Goal: Task Accomplishment & Management: Complete application form

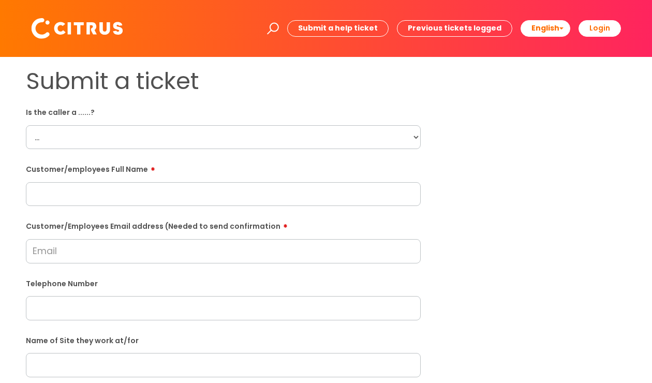
click at [413, 141] on select "... Citrus Customer Citrus Employee [DEMOGRAPHIC_DATA] Supplier" at bounding box center [223, 137] width 395 height 24
select select "Citrus Employee"
click at [26, 125] on select "... Citrus Customer Citrus Employee [DEMOGRAPHIC_DATA] Supplier" at bounding box center [223, 137] width 395 height 24
paste input "[PERSON_NAME]"
type input "[PERSON_NAME]"
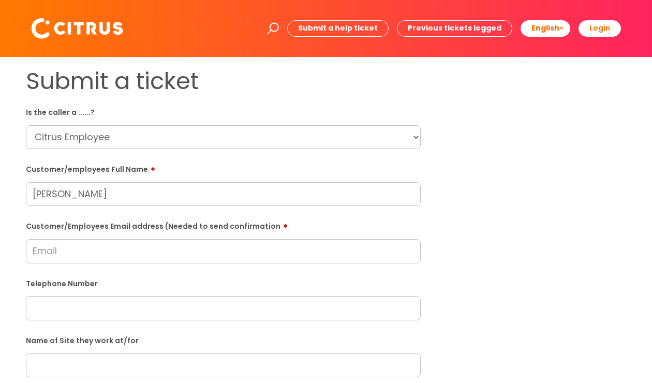
paste input "Email: jedwards10600@gmail.com"
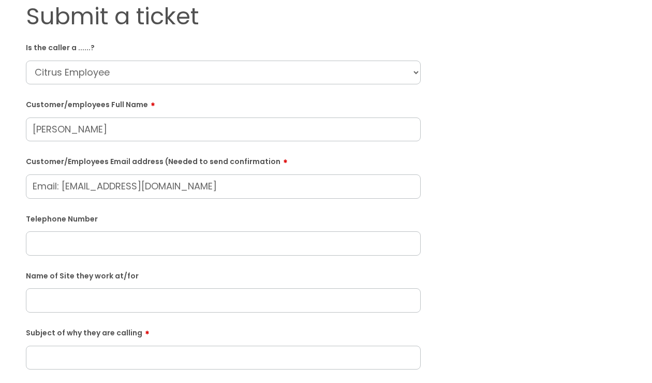
scroll to position [155, 0]
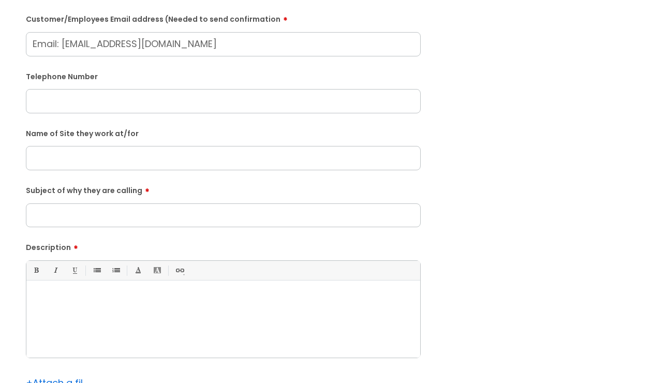
type input "Email: jedwards10600@gmail.com"
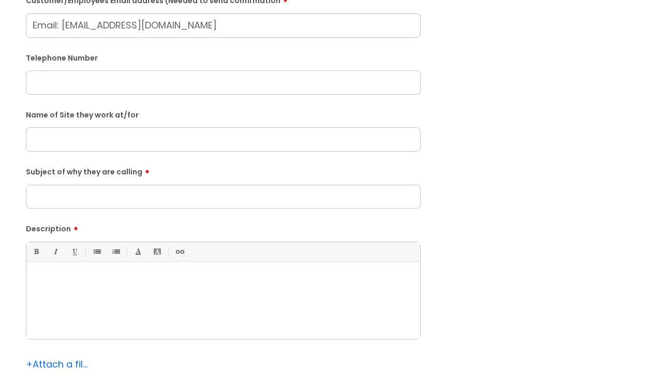
click at [152, 285] on p at bounding box center [223, 279] width 378 height 9
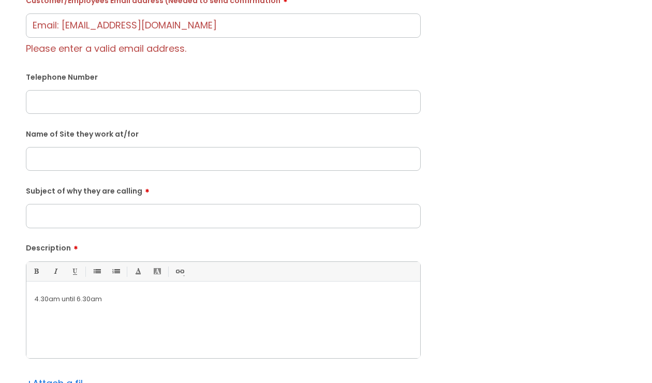
click at [116, 217] on input "Subject of why they are calling" at bounding box center [223, 216] width 395 height 24
type input "They are unable to clock in"
click at [78, 160] on input "text" at bounding box center [223, 159] width 395 height 24
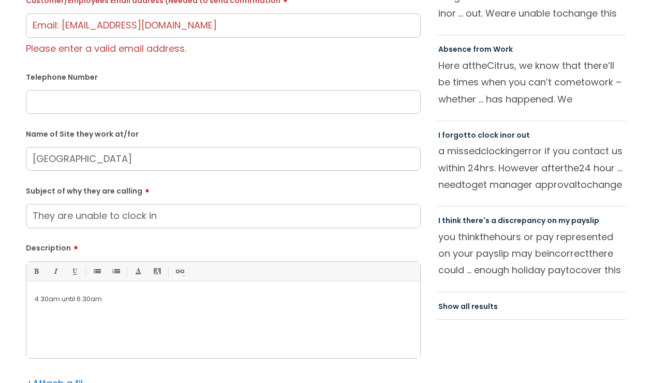
type input "Newlands Primary Academy"
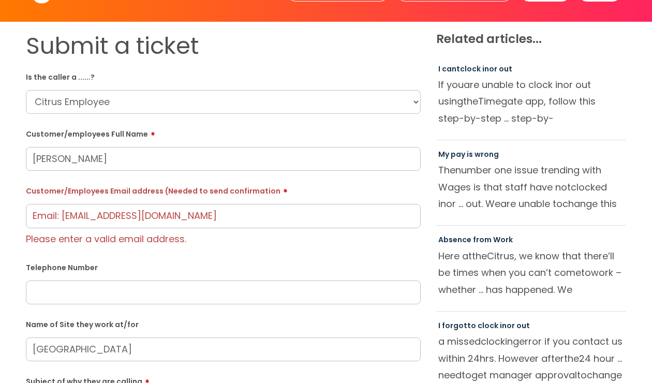
scroll to position [19, 0]
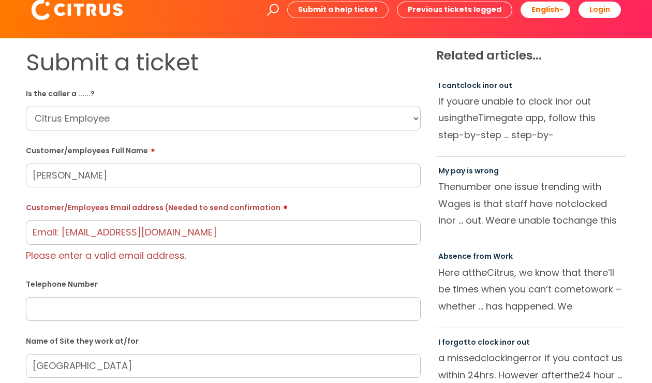
paste input "07400087415"
type input "07400087415"
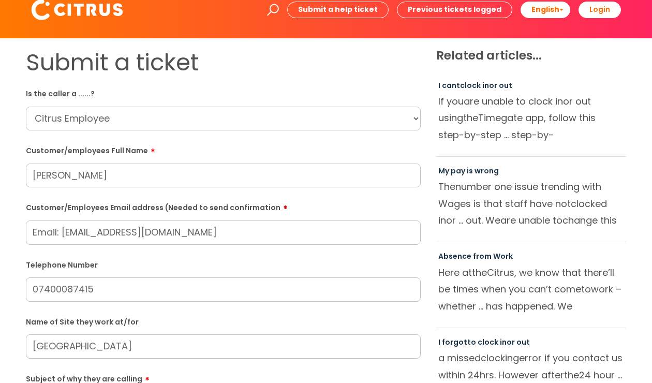
drag, startPoint x: 59, startPoint y: 230, endPoint x: -21, endPoint y: 226, distance: 79.8
click at [0, 226] on html "Enter your search term here... Search Submit a help ticket Previous tickets log…" at bounding box center [326, 172] width 652 height 383
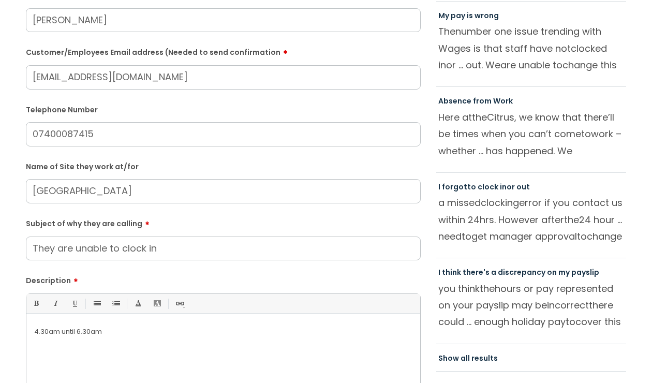
scroll to position [329, 0]
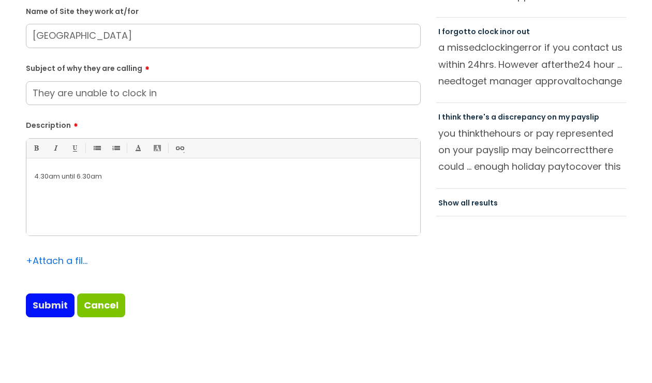
type input "jedwards10600@gmail.com"
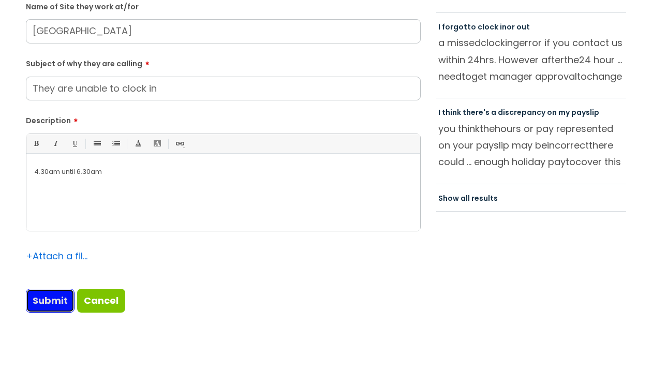
click at [55, 302] on input "Submit" at bounding box center [50, 301] width 49 height 24
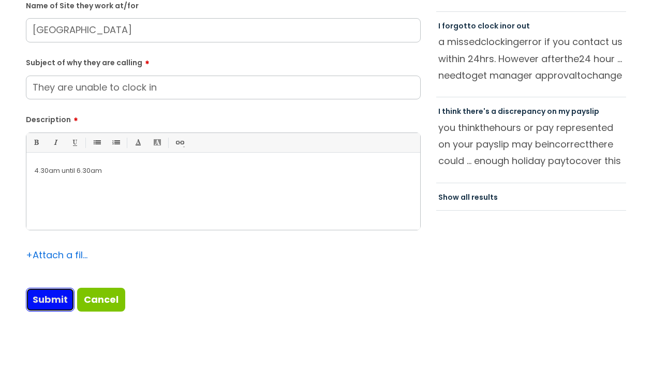
type input "Please Wait..."
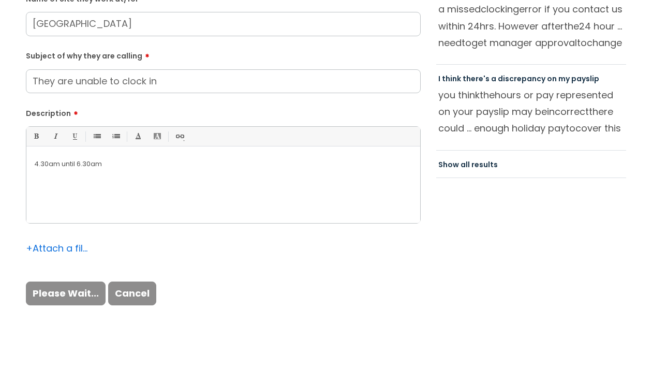
scroll to position [369, 0]
